Goal: Information Seeking & Learning: Learn about a topic

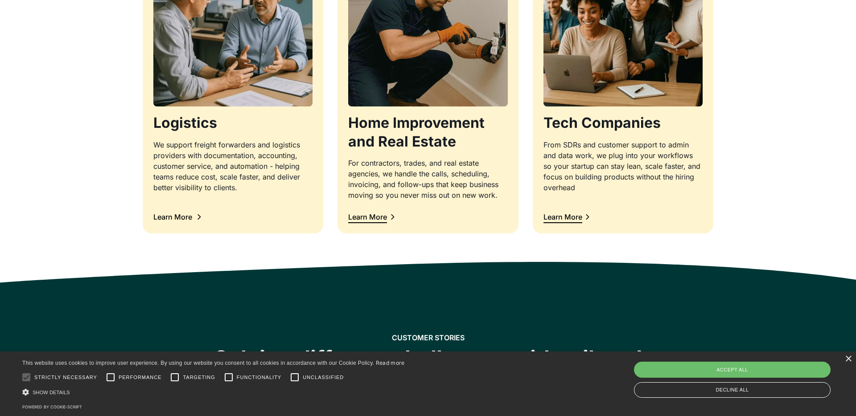
scroll to position [982, 0]
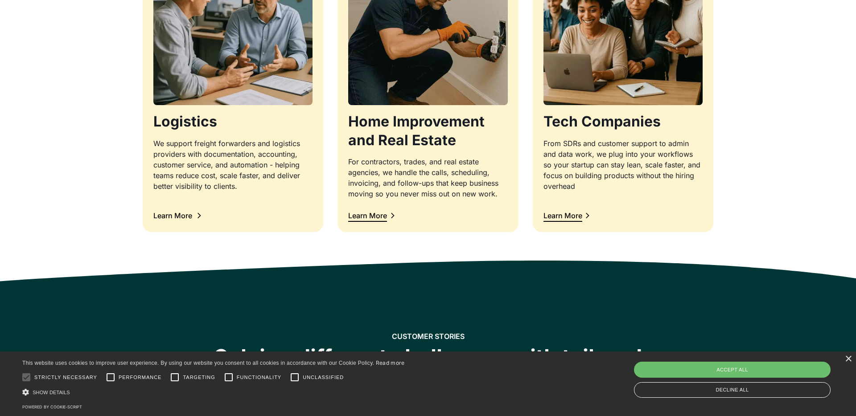
click at [235, 204] on div at bounding box center [232, 200] width 159 height 11
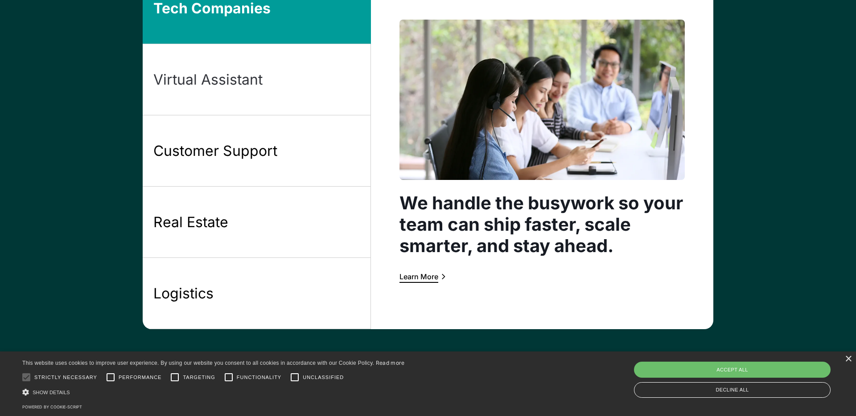
scroll to position [748, 0]
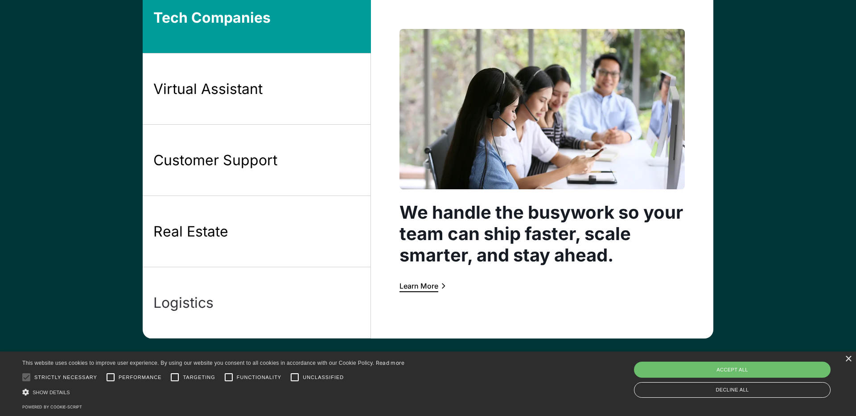
click at [210, 280] on link "Logistics" at bounding box center [257, 302] width 228 height 71
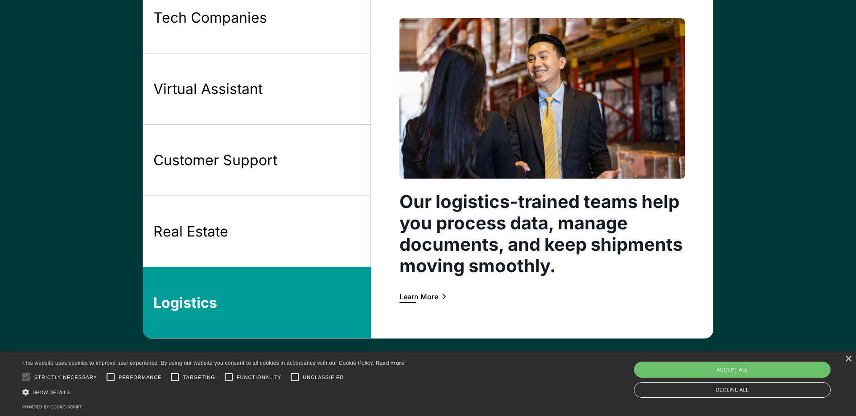
click at [437, 299] on div "Learn More" at bounding box center [418, 296] width 39 height 7
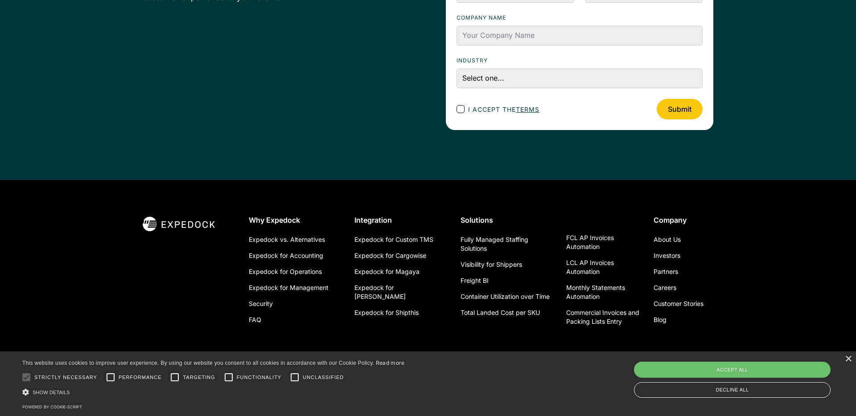
scroll to position [2409, 0]
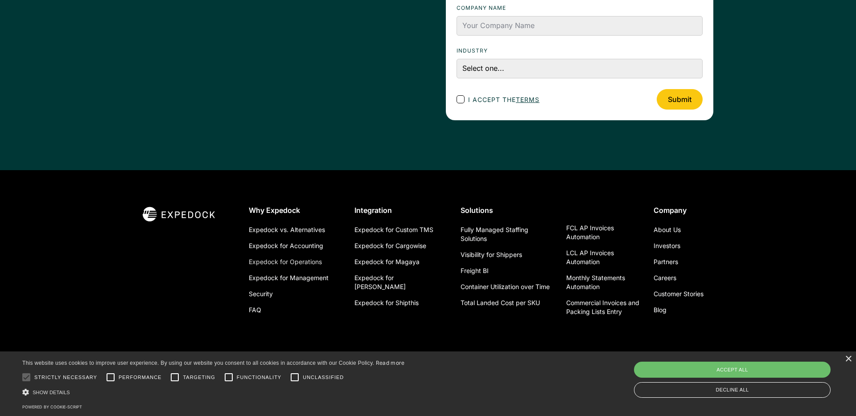
click at [304, 264] on link "Expedock for Operations" at bounding box center [285, 262] width 73 height 16
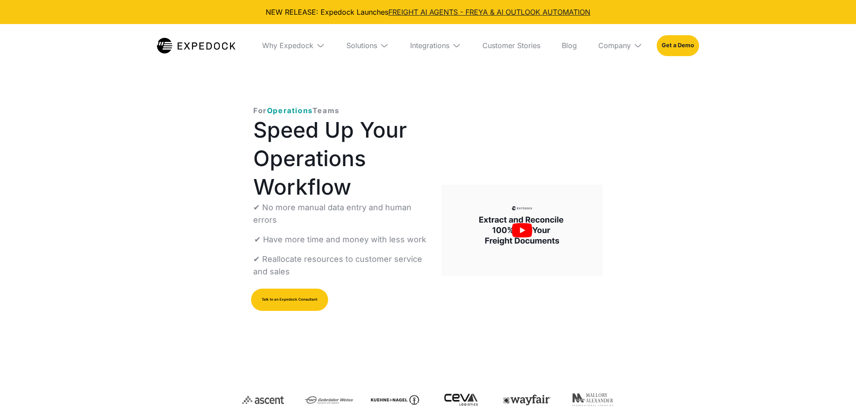
select select
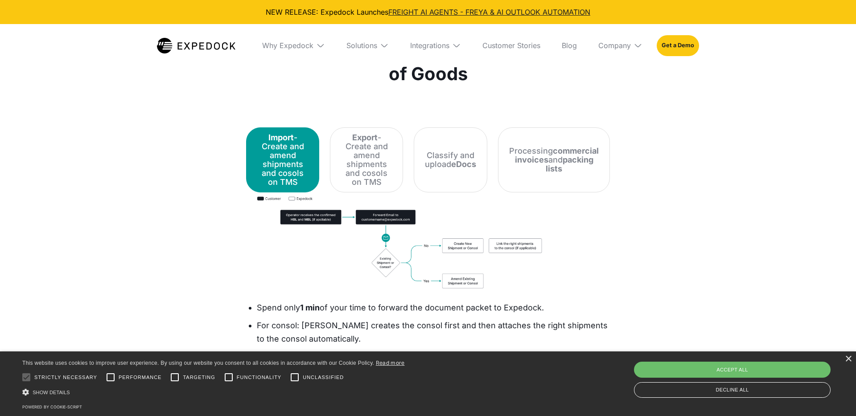
scroll to position [1150, 0]
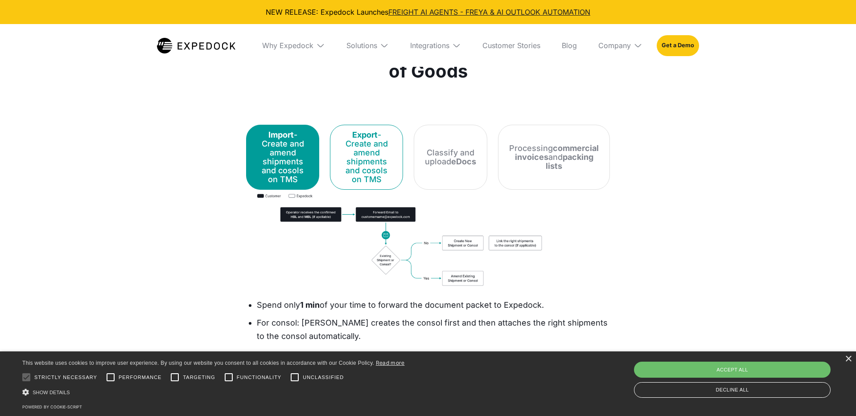
click at [376, 162] on div "Export - Create and amend shipments and cosols on TMS" at bounding box center [366, 157] width 51 height 53
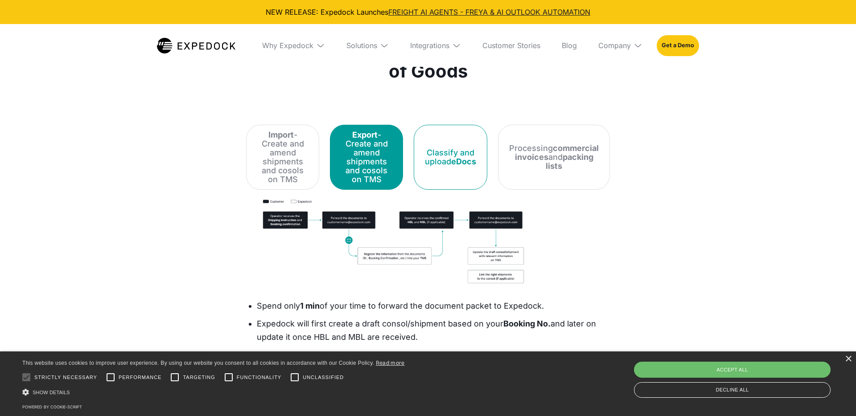
click at [457, 156] on div "Classify and upload eDocs" at bounding box center [450, 157] width 51 height 18
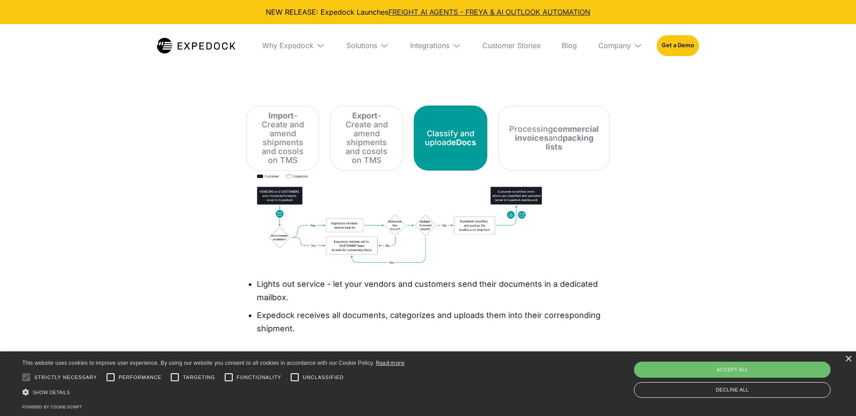
scroll to position [1172, 0]
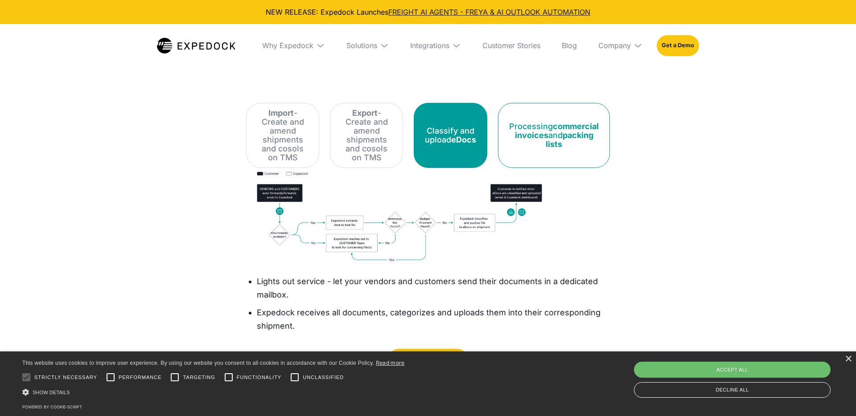
click at [553, 122] on div "Processing commercial invoices and packing lists" at bounding box center [554, 135] width 90 height 27
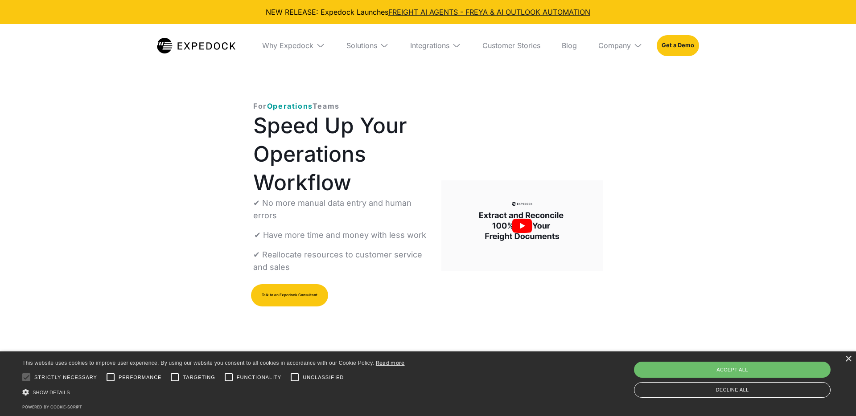
scroll to position [0, 0]
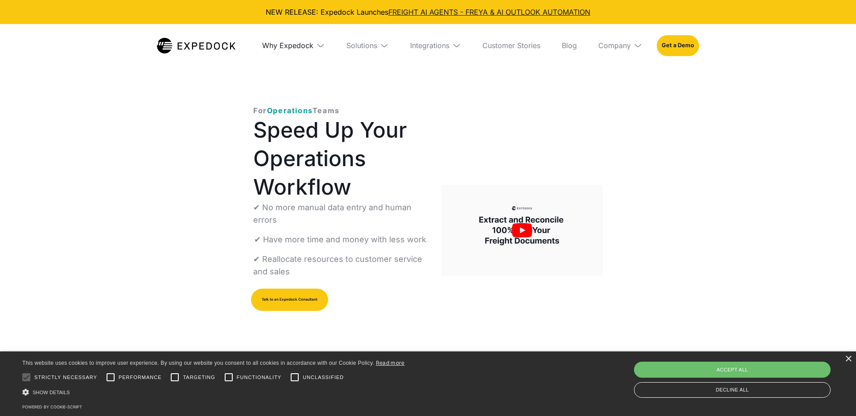
click at [310, 45] on div "Why Expedock" at bounding box center [287, 45] width 51 height 9
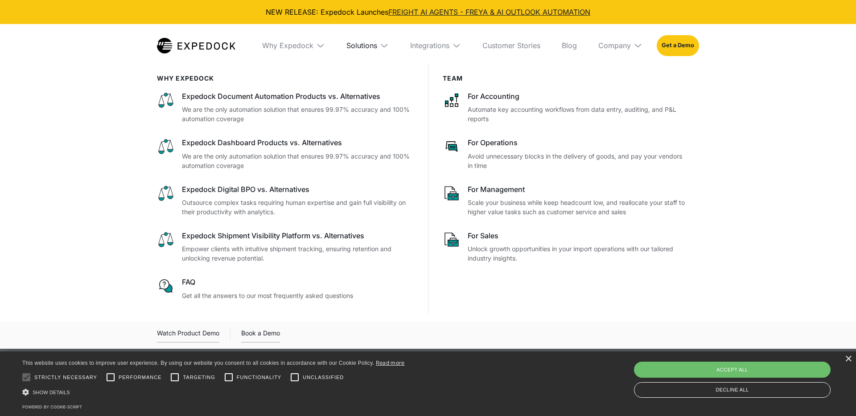
click at [359, 41] on div "Solutions" at bounding box center [361, 45] width 31 height 9
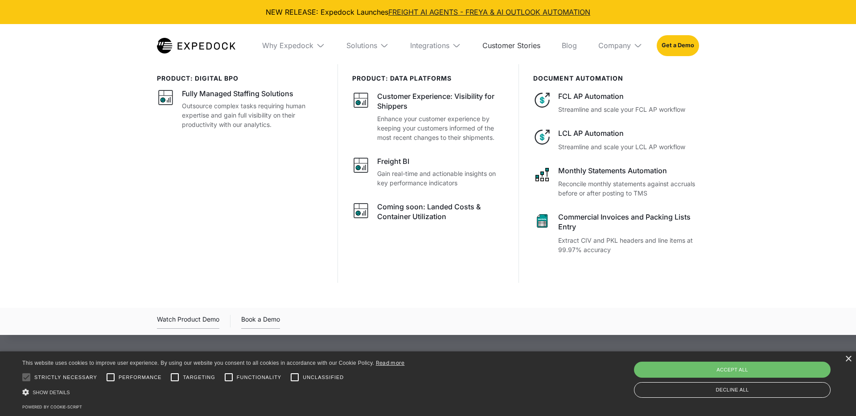
click at [530, 45] on link "Customer Stories" at bounding box center [511, 45] width 72 height 43
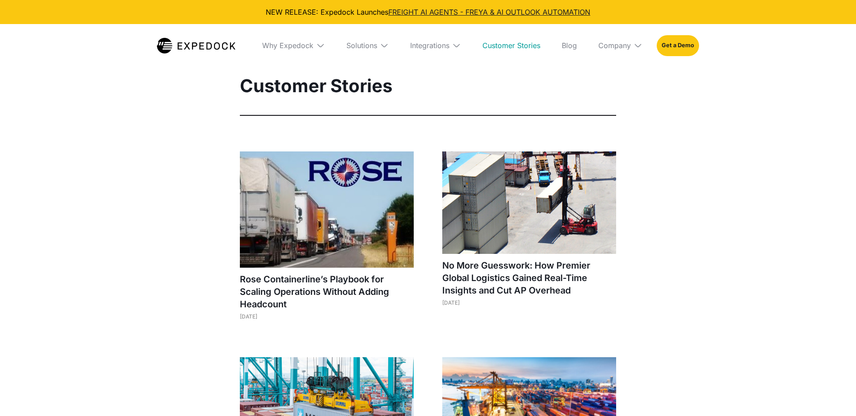
select select
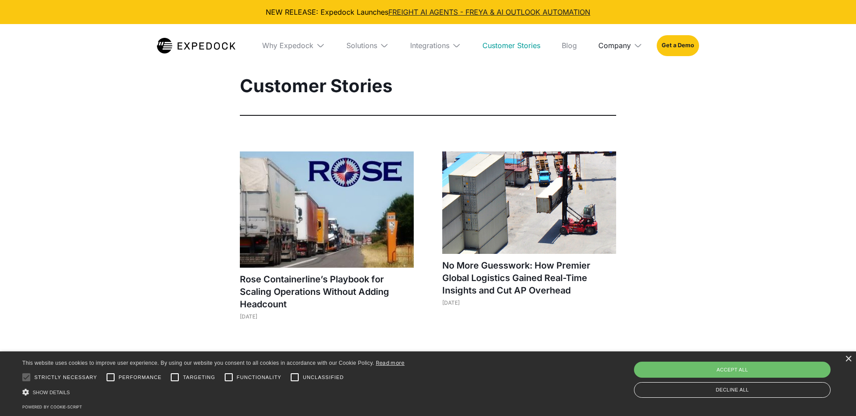
click at [628, 45] on div "Company" at bounding box center [614, 45] width 33 height 9
click at [617, 79] on link "About Us" at bounding box center [620, 78] width 58 height 23
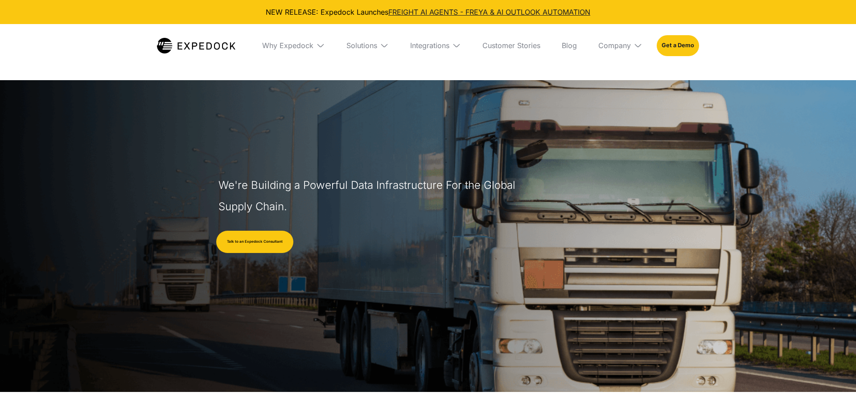
select select
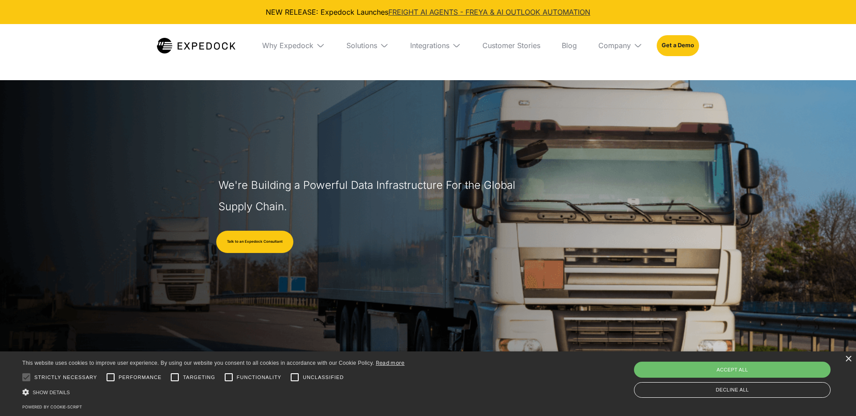
click at [475, 9] on link "FREIGHT AI AGENTS - FREYA & AI OUTLOOK AUTOMATION" at bounding box center [489, 12] width 202 height 9
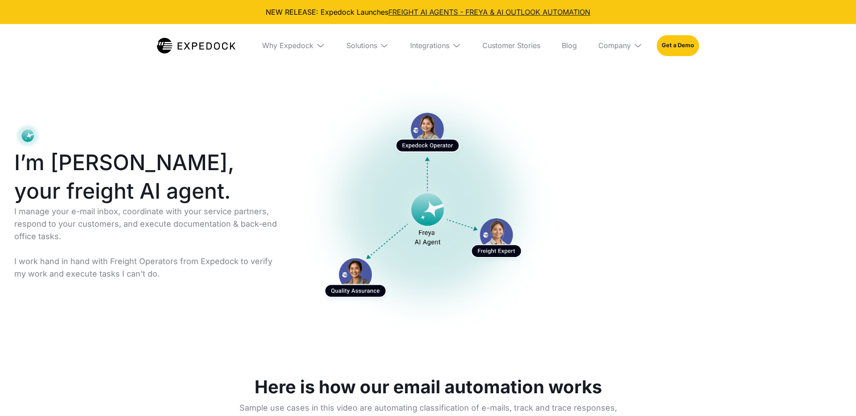
select select
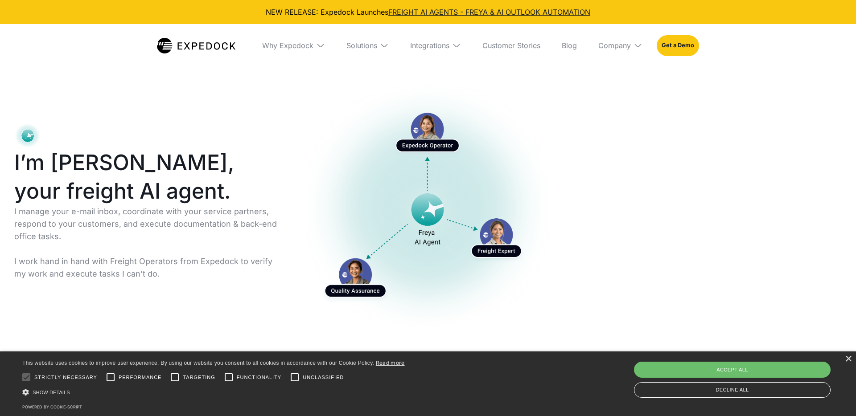
click at [182, 39] on img at bounding box center [196, 46] width 78 height 16
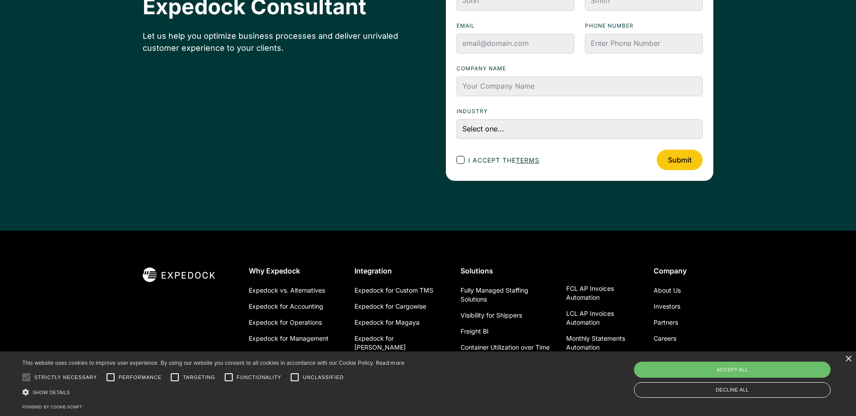
scroll to position [3178, 0]
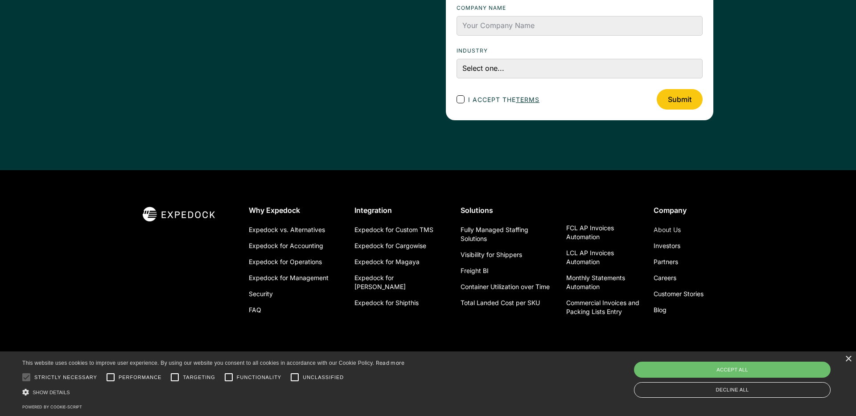
click at [667, 230] on link "About Us" at bounding box center [667, 230] width 27 height 16
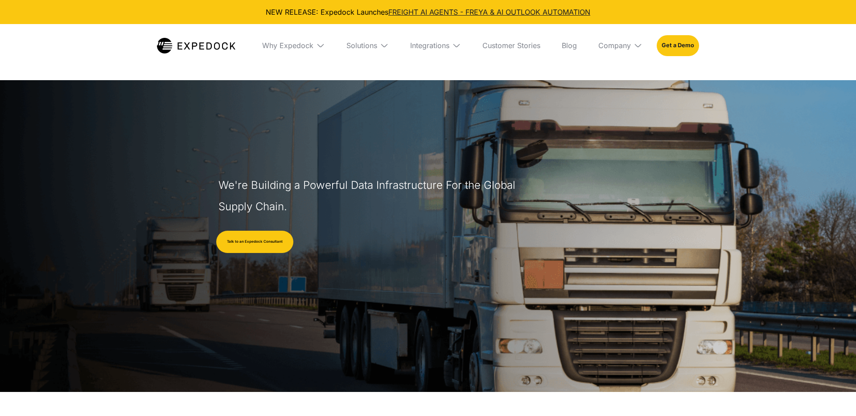
select select
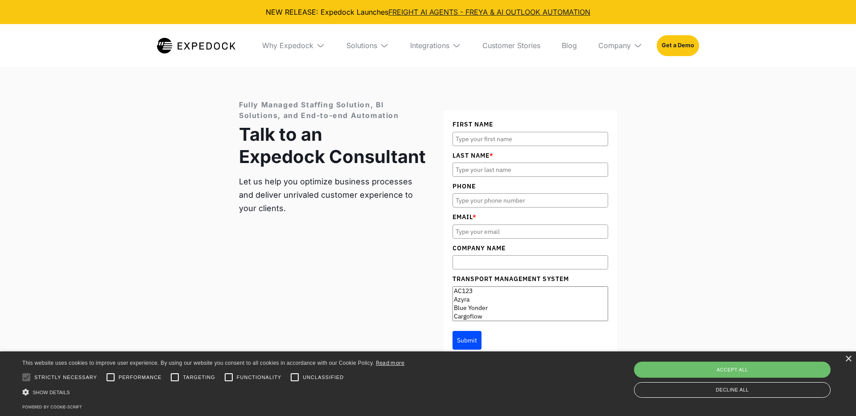
scroll to position [3235, 0]
